Goal: Information Seeking & Learning: Learn about a topic

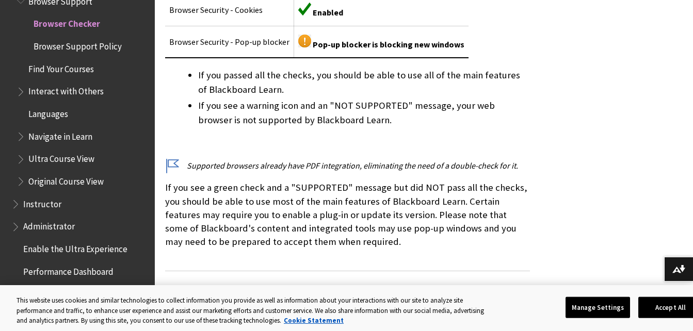
scroll to position [436, 0]
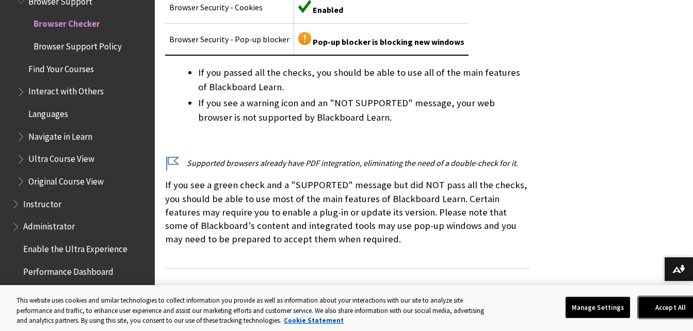
click at [673, 312] on button "Accept All" at bounding box center [670, 308] width 65 height 22
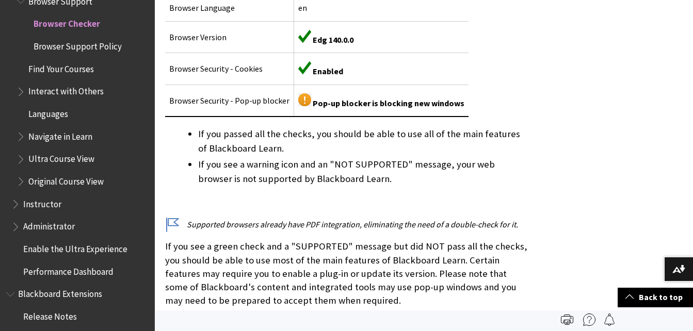
scroll to position [369, 0]
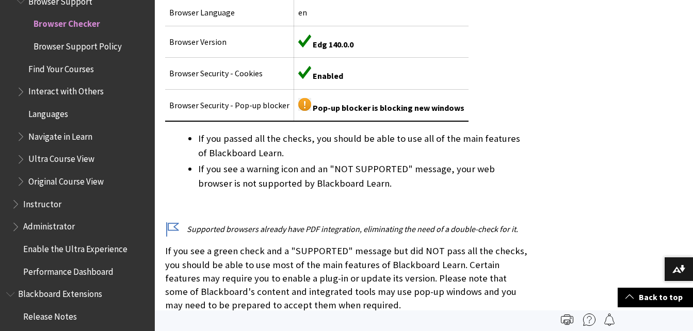
click at [102, 48] on span "Browser Support Policy" at bounding box center [78, 45] width 88 height 14
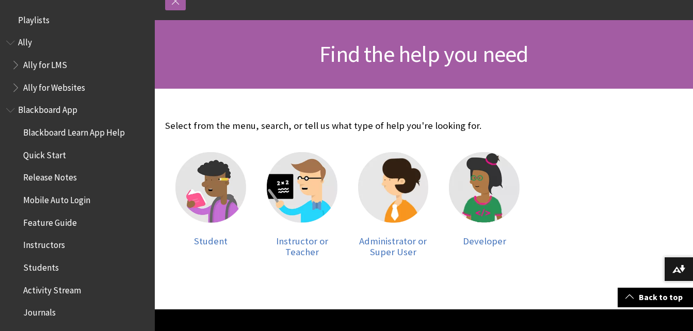
scroll to position [128, 0]
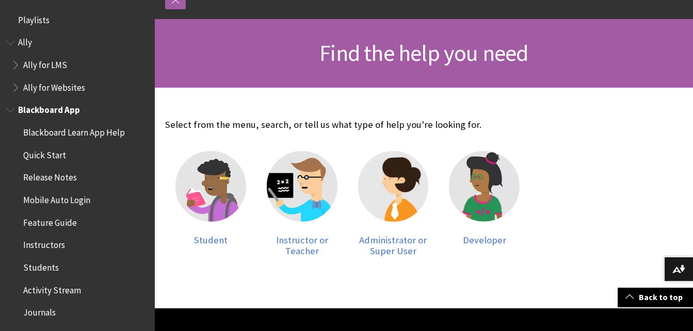
click at [52, 156] on span "Quick Start" at bounding box center [44, 154] width 43 height 14
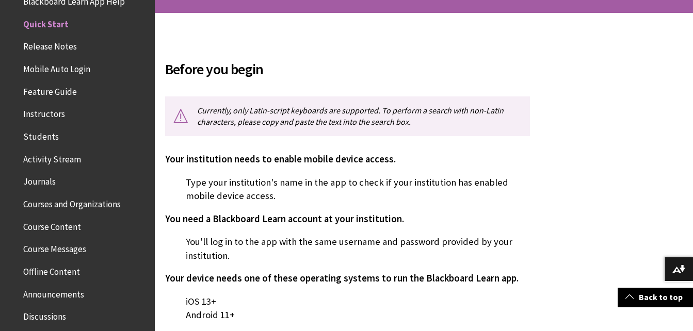
scroll to position [208, 0]
